Goal: Task Accomplishment & Management: Manage account settings

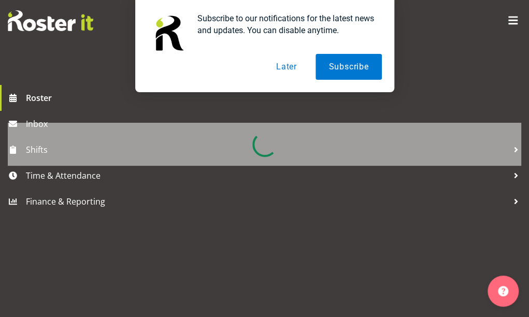
click at [287, 66] on button "Later" at bounding box center [286, 67] width 47 height 26
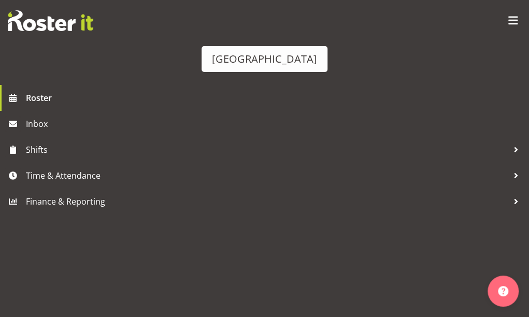
click at [45, 123] on div "next period" at bounding box center [36, 134] width 18 height 22
click at [43, 128] on span "Next" at bounding box center [36, 134] width 12 height 13
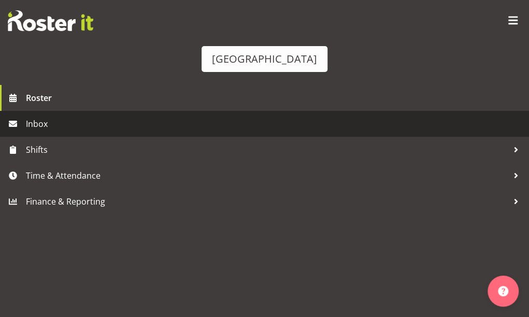
click at [41, 132] on span "Inbox" at bounding box center [275, 124] width 498 height 16
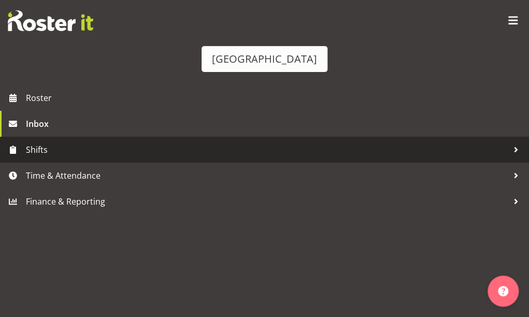
click at [58, 158] on span "Shifts" at bounding box center [267, 150] width 483 height 16
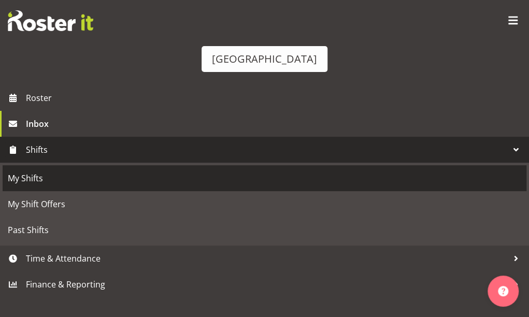
click at [27, 186] on span "My Shifts" at bounding box center [265, 179] width 514 height 16
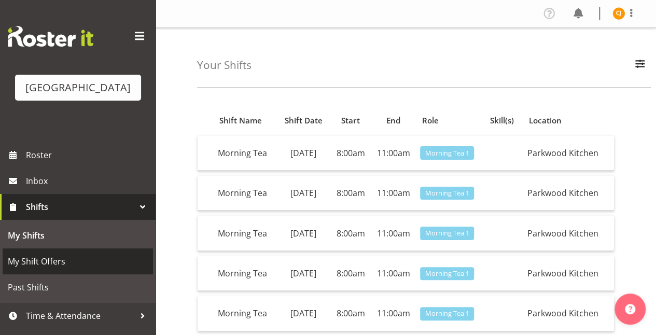
click at [65, 274] on link "My Shift Offers" at bounding box center [78, 261] width 150 height 26
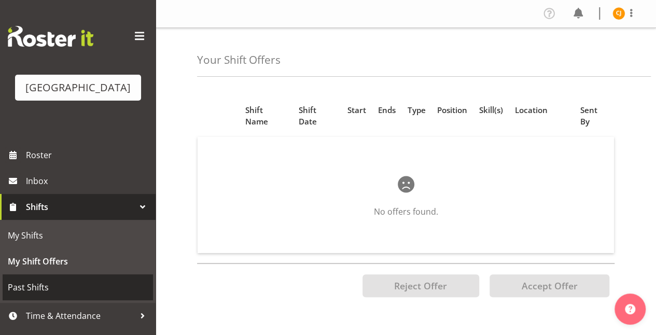
click at [69, 295] on span "Past Shifts" at bounding box center [78, 287] width 140 height 16
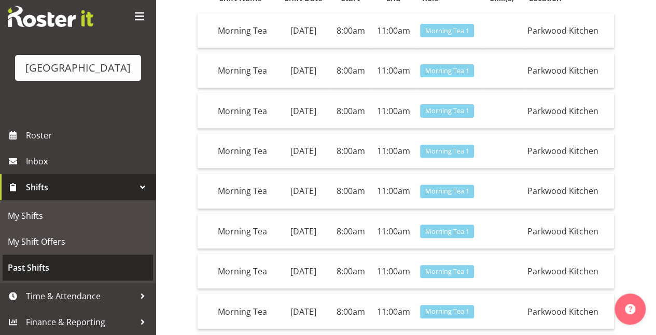
scroll to position [156, 0]
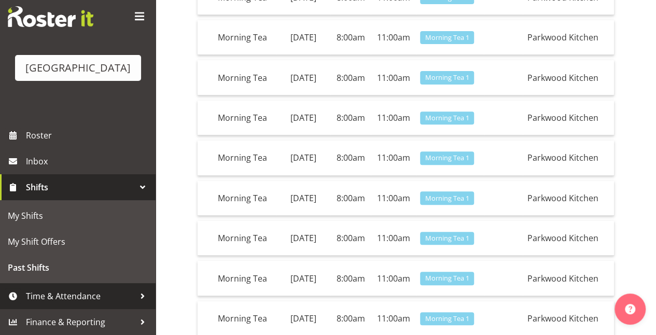
click at [99, 302] on span "Time & Attendance" at bounding box center [80, 296] width 109 height 16
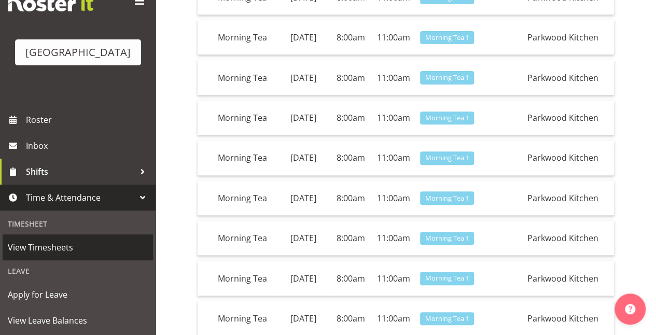
click at [29, 255] on span "View Timesheets" at bounding box center [78, 248] width 140 height 16
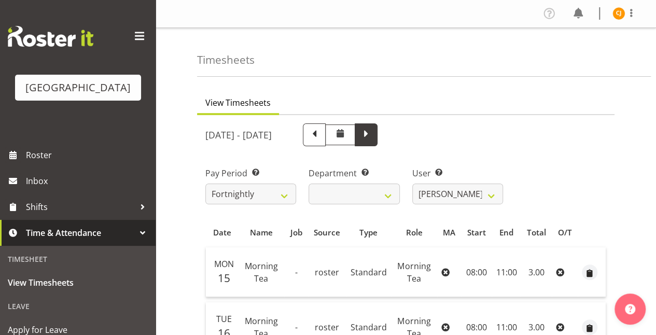
click at [373, 128] on span at bounding box center [365, 133] width 13 height 13
select select
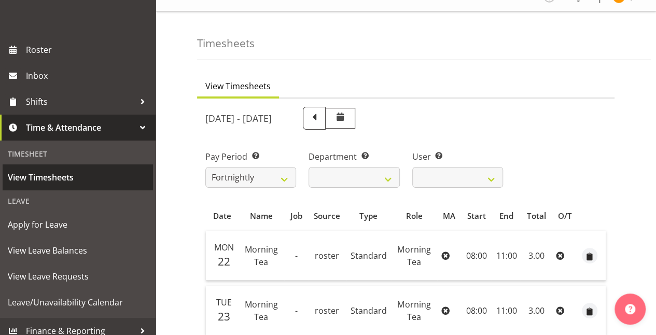
scroll to position [130, 0]
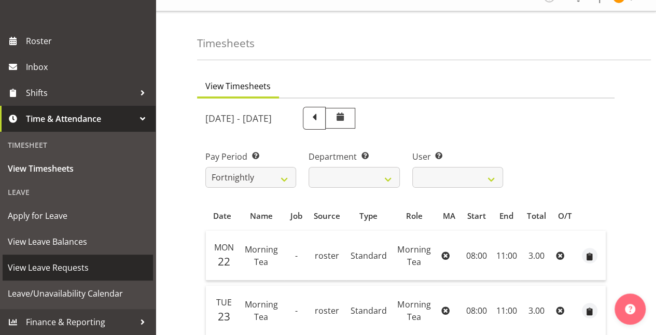
click at [50, 260] on span "View Leave Requests" at bounding box center [78, 268] width 140 height 16
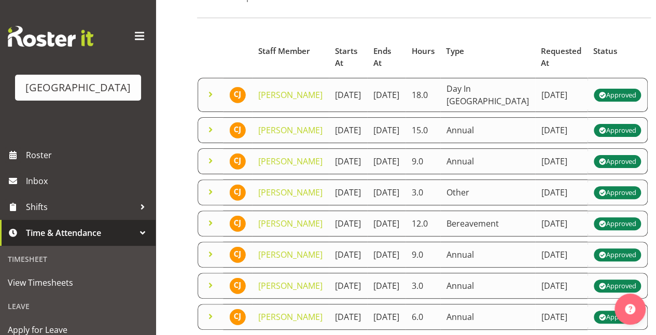
scroll to position [104, 0]
